Goal: Task Accomplishment & Management: Use online tool/utility

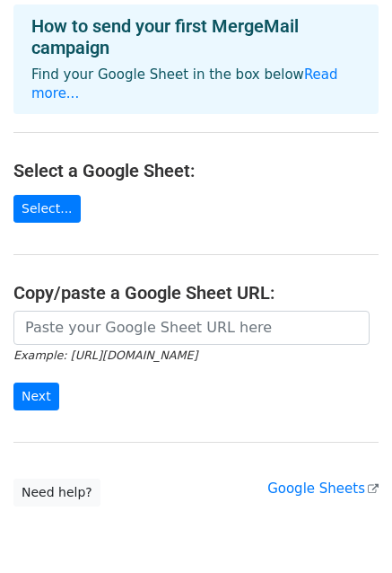
scroll to position [90, 0]
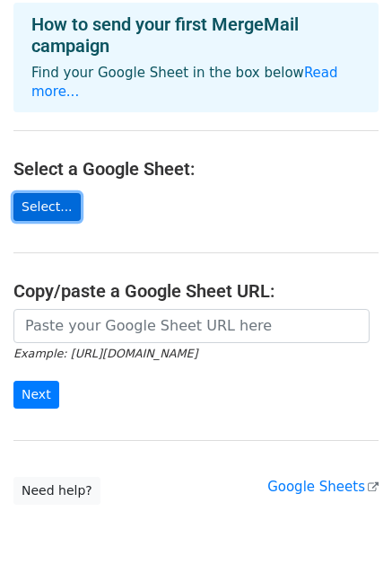
click at [53, 193] on link "Select..." at bounding box center [46, 207] width 67 height 28
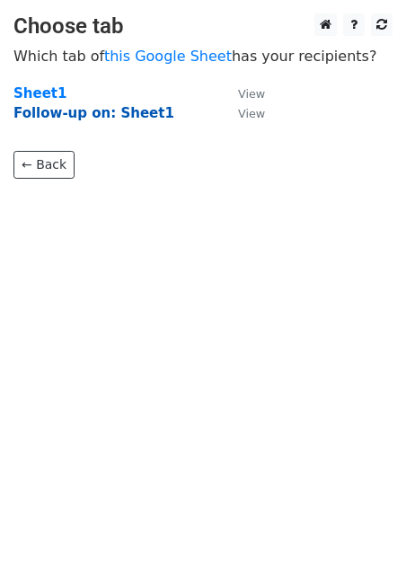
click at [68, 113] on strong "Follow-up on: Sheet1" at bounding box center [93, 113] width 161 height 16
click at [50, 93] on strong "Sheet1" at bounding box center [39, 93] width 53 height 16
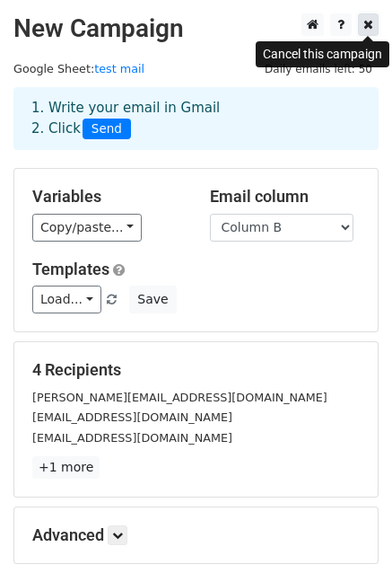
click at [368, 25] on icon at bounding box center [369, 24] width 10 height 13
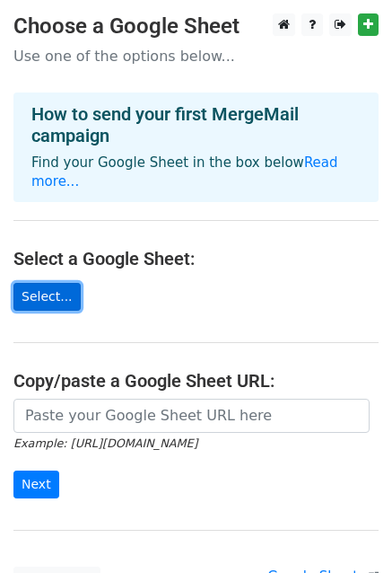
click at [50, 283] on link "Select..." at bounding box center [46, 297] width 67 height 28
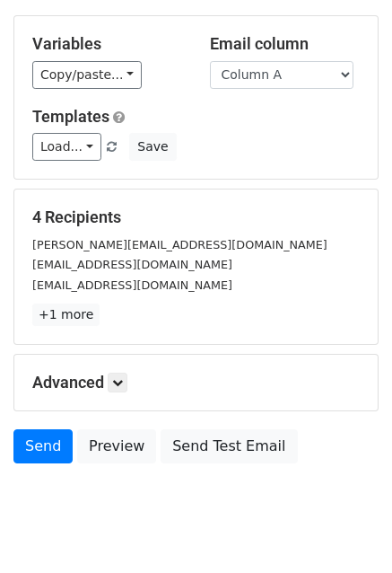
scroll to position [180, 0]
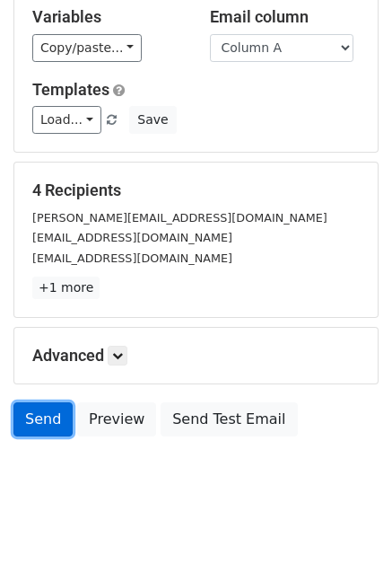
click at [35, 422] on link "Send" at bounding box center [42, 419] width 59 height 34
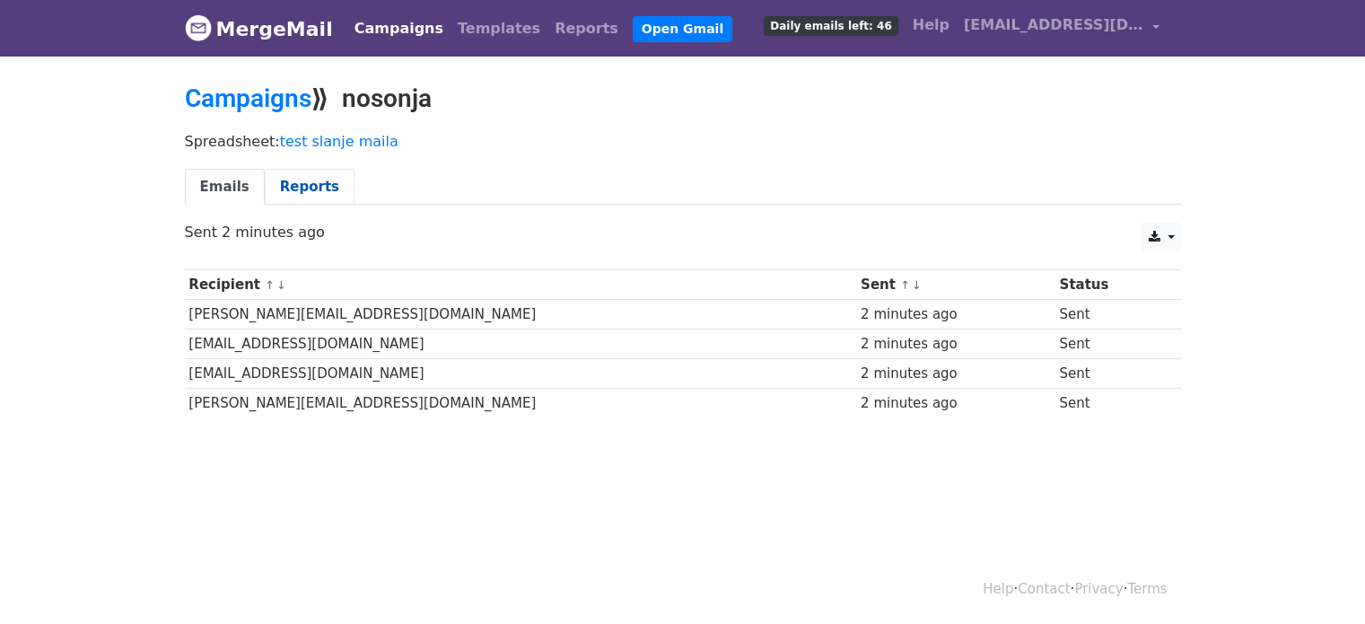
click at [287, 173] on link "Reports" at bounding box center [310, 187] width 90 height 37
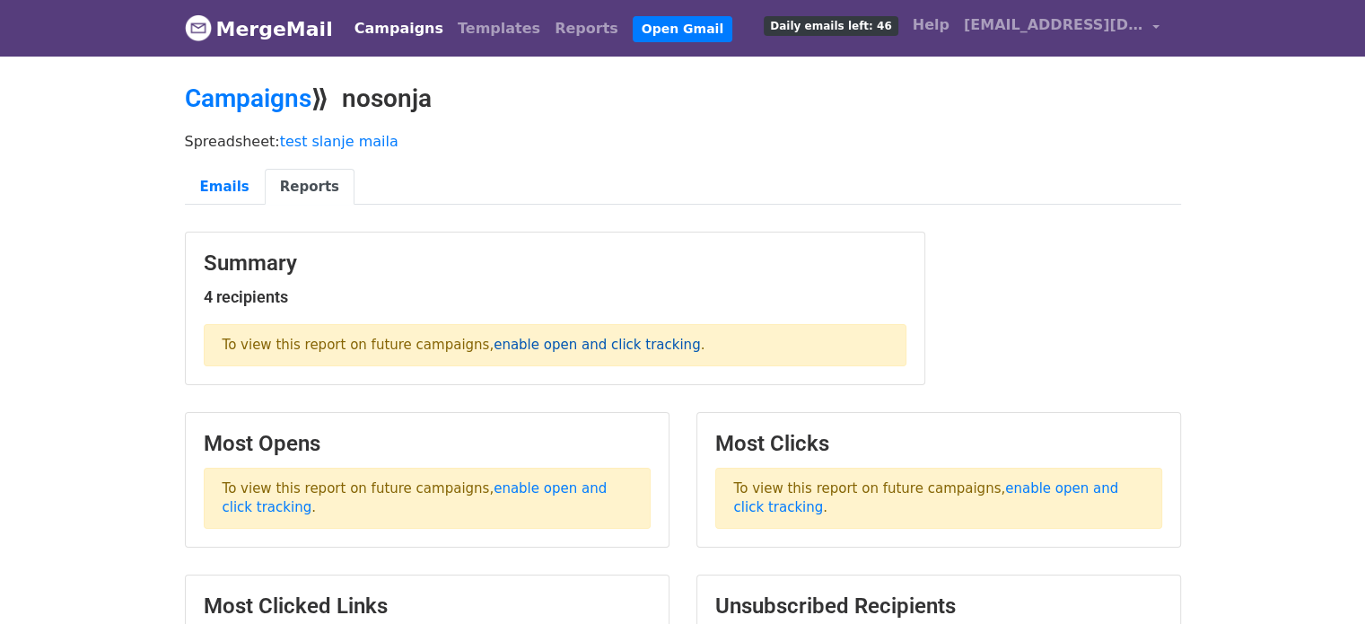
click at [540, 340] on link "enable open and click tracking" at bounding box center [597, 345] width 206 height 16
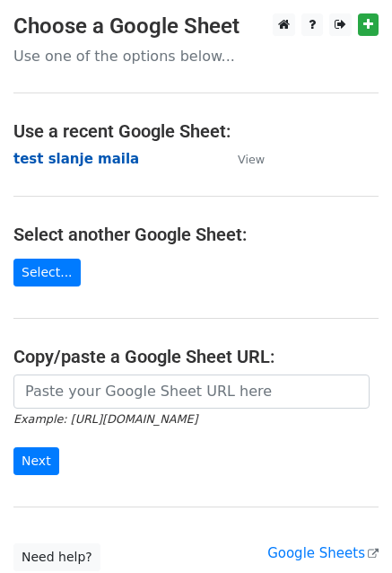
click at [93, 158] on strong "test slanje maila" at bounding box center [76, 159] width 126 height 16
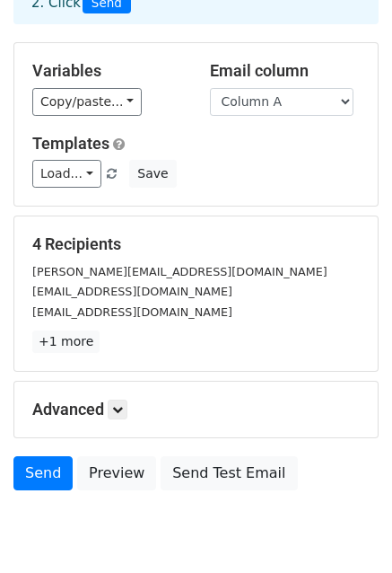
scroll to position [194, 0]
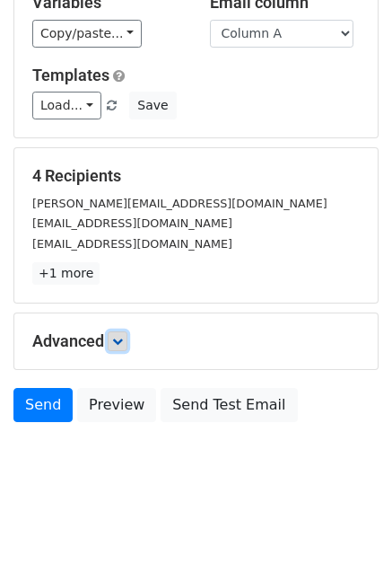
click at [120, 336] on icon at bounding box center [117, 341] width 11 height 11
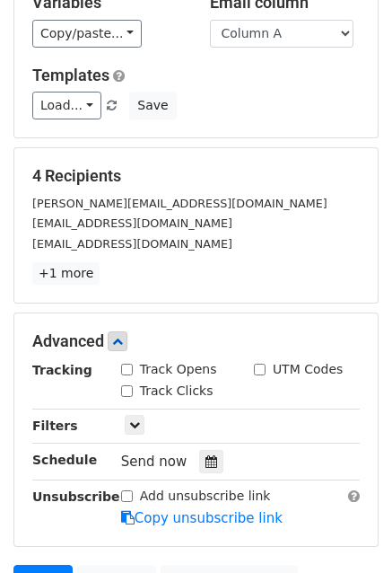
click at [121, 365] on div "Track Opens" at bounding box center [174, 371] width 133 height 22
click at [129, 372] on input "Track Opens" at bounding box center [127, 370] width 12 height 12
checkbox input "true"
click at [129, 382] on div "Track Clicks" at bounding box center [167, 391] width 92 height 19
click at [129, 387] on input "Track Clicks" at bounding box center [127, 391] width 12 height 12
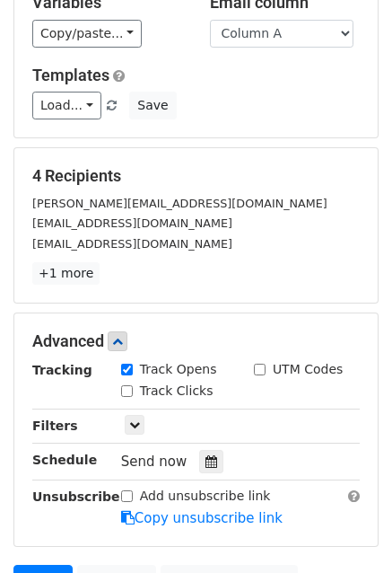
checkbox input "true"
click at [260, 369] on input "UTM Codes" at bounding box center [260, 370] width 12 height 12
checkbox input "true"
click at [136, 426] on icon at bounding box center [134, 424] width 11 height 11
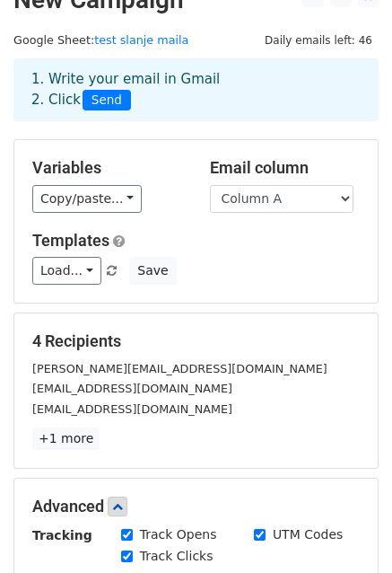
scroll to position [0, 0]
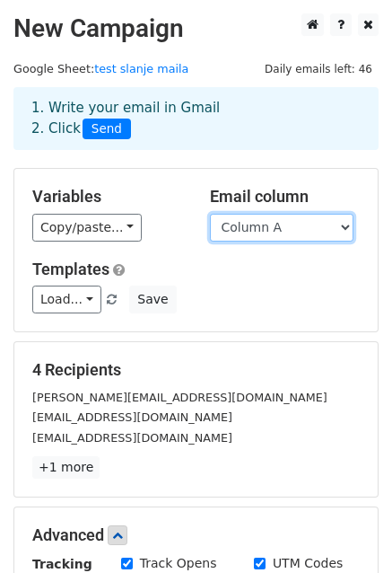
click at [343, 224] on select "Column A" at bounding box center [282, 228] width 144 height 28
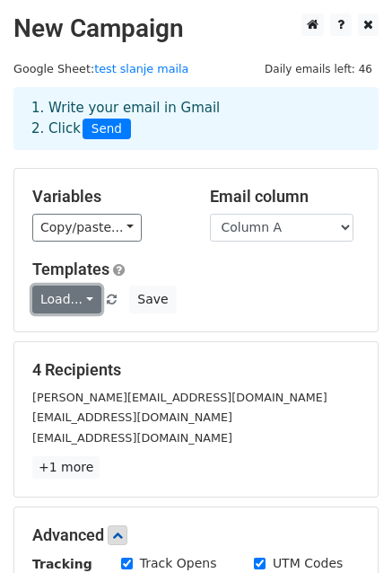
click at [81, 289] on link "Load..." at bounding box center [66, 299] width 69 height 28
click at [86, 300] on link "Load..." at bounding box center [66, 299] width 69 height 28
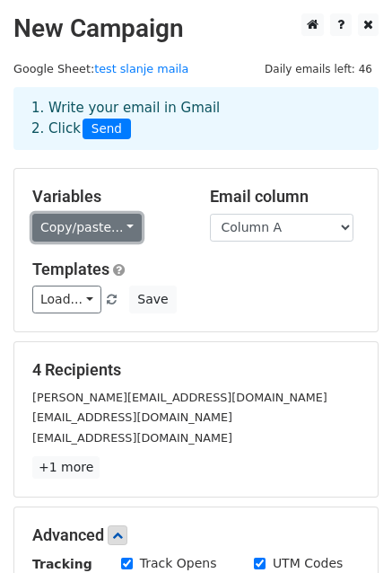
click at [123, 218] on link "Copy/paste..." at bounding box center [87, 228] width 110 height 28
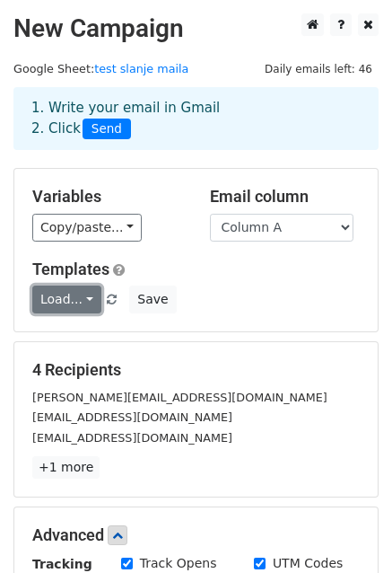
click at [83, 297] on link "Load..." at bounding box center [66, 299] width 69 height 28
click at [183, 259] on h5 "Templates" at bounding box center [196, 269] width 328 height 20
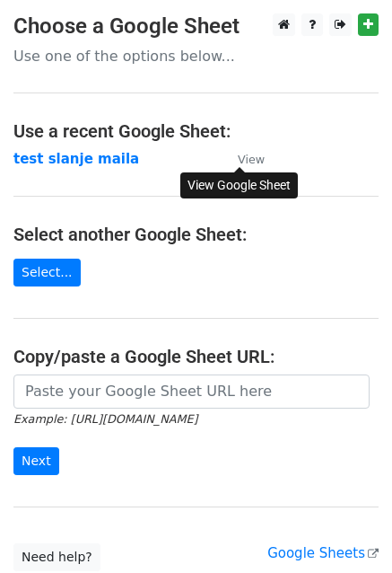
click at [257, 158] on small "View" at bounding box center [251, 159] width 27 height 13
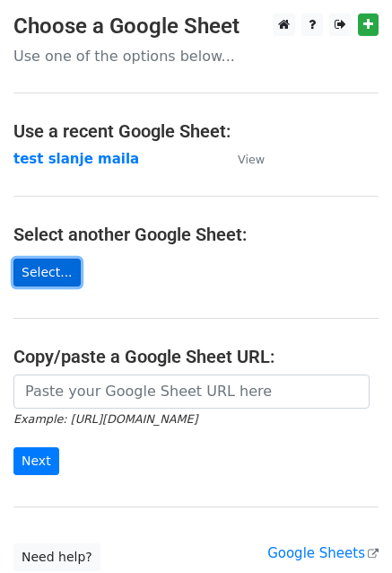
click at [48, 272] on link "Select..." at bounding box center [46, 273] width 67 height 28
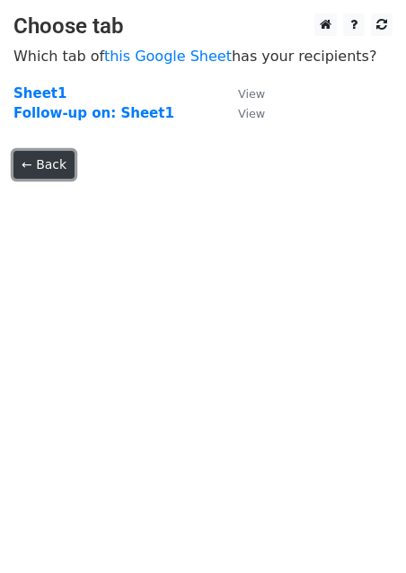
click at [35, 167] on link "← Back" at bounding box center [43, 165] width 61 height 28
